Goal: Obtain resource: Download file/media

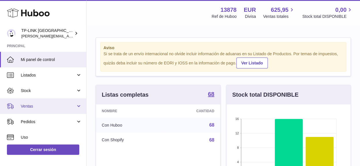
scroll to position [90, 124]
click at [78, 106] on link "Ventas" at bounding box center [43, 107] width 86 height 16
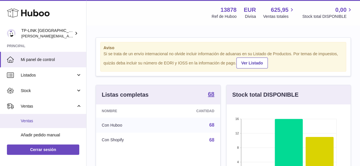
drag, startPoint x: 40, startPoint y: 120, endPoint x: 156, endPoint y: 121, distance: 116.4
click at [40, 120] on span "Ventas" at bounding box center [51, 120] width 61 height 5
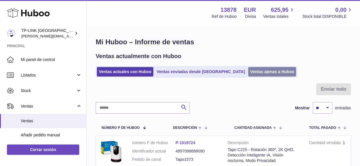
click at [248, 71] on link "Ventas ajenas a Huboo" at bounding box center [272, 72] width 48 height 10
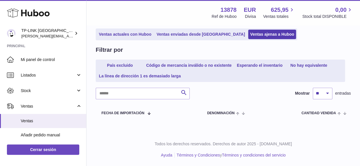
scroll to position [38, 0]
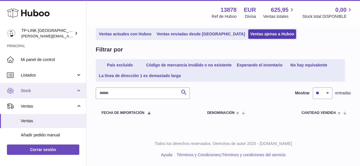
click at [80, 93] on link "Stock" at bounding box center [43, 91] width 86 height 16
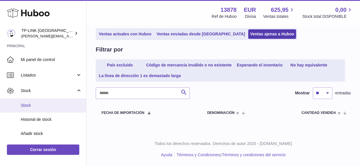
click at [34, 105] on span "Stock" at bounding box center [51, 105] width 61 height 5
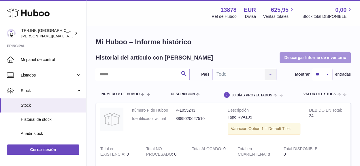
click at [313, 58] on button "Descargar Informe de inventario" at bounding box center [315, 57] width 71 height 10
